Goal: Book appointment/travel/reservation

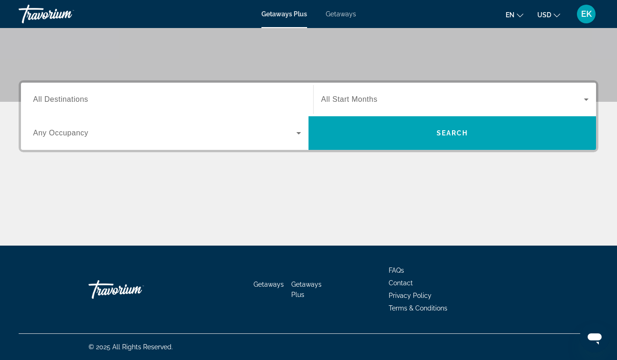
scroll to position [178, 0]
click at [129, 97] on input "Destination All Destinations" at bounding box center [167, 99] width 268 height 11
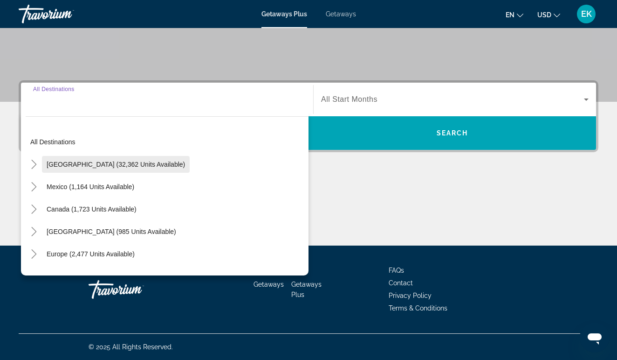
click at [127, 169] on span "Search widget" at bounding box center [116, 164] width 148 height 22
type input "**********"
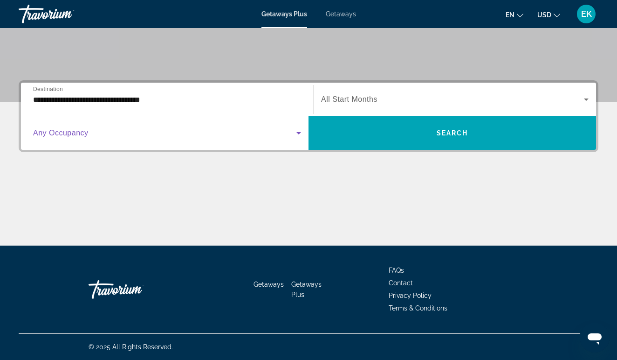
click at [117, 137] on span "Search widget" at bounding box center [164, 132] width 263 height 11
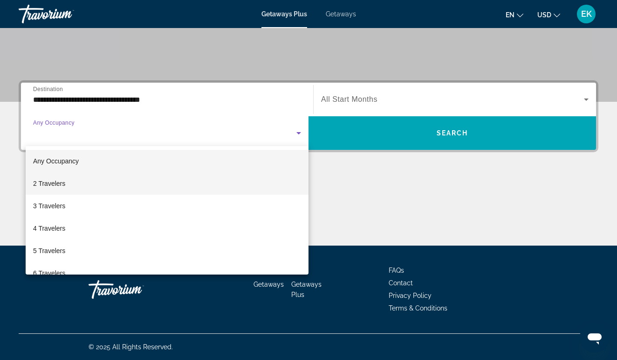
click at [109, 176] on mat-option "2 Travelers" at bounding box center [167, 183] width 283 height 22
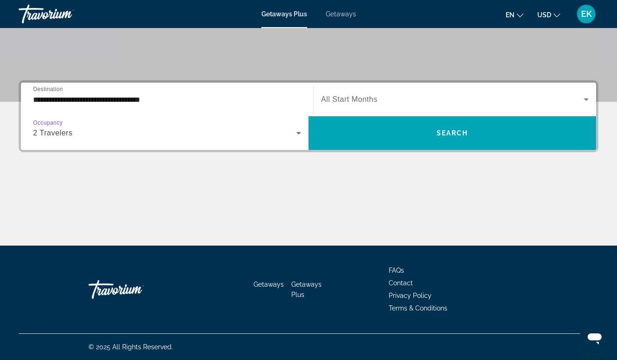
click at [356, 102] on span "All Start Months" at bounding box center [349, 99] width 56 height 8
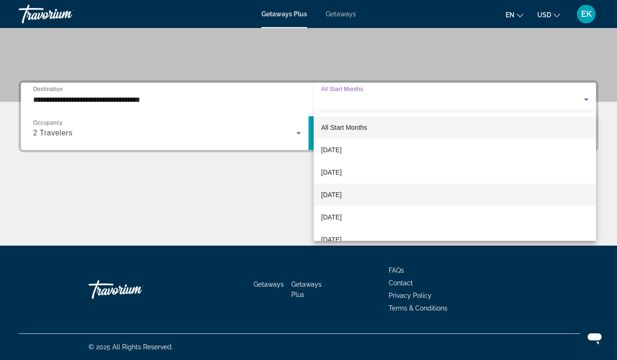
click at [378, 191] on mat-option "[DATE]" at bounding box center [455, 194] width 283 height 22
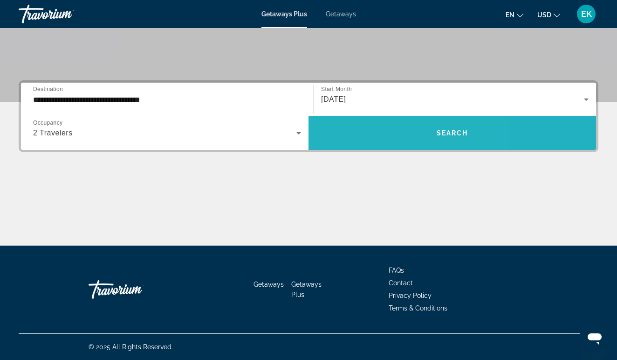
click at [375, 136] on span "Search widget" at bounding box center [453, 133] width 288 height 22
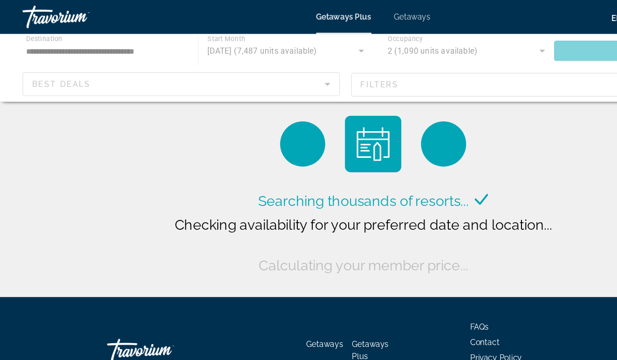
click at [72, 164] on div "Searching thousands of resorts... Checking availability for your preferred date…" at bounding box center [308, 125] width 617 height 250
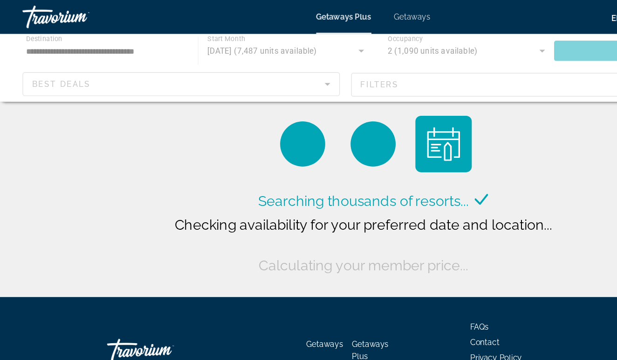
click at [69, 165] on div "Searching thousands of resorts... Checking availability for your preferred date…" at bounding box center [308, 125] width 617 height 250
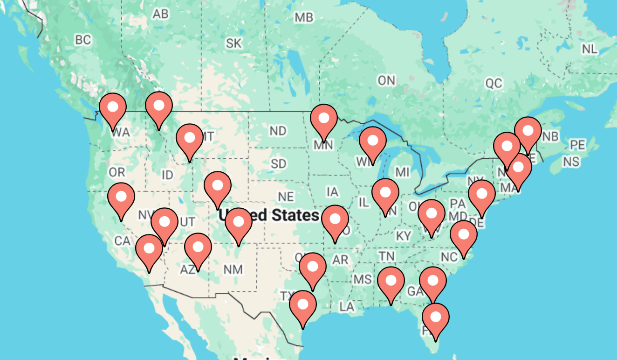
click at [75, 208] on icon "Main content" at bounding box center [79, 214] width 8 height 12
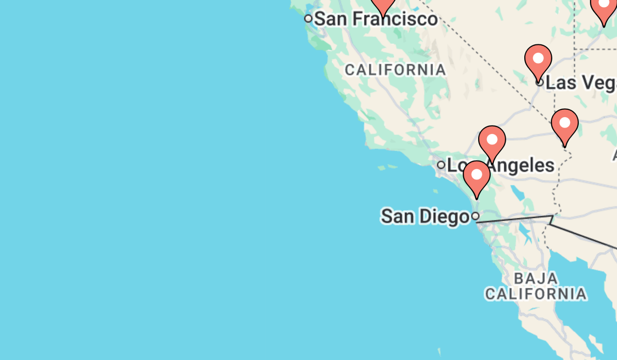
scroll to position [9, 0]
